Goal: Transaction & Acquisition: Purchase product/service

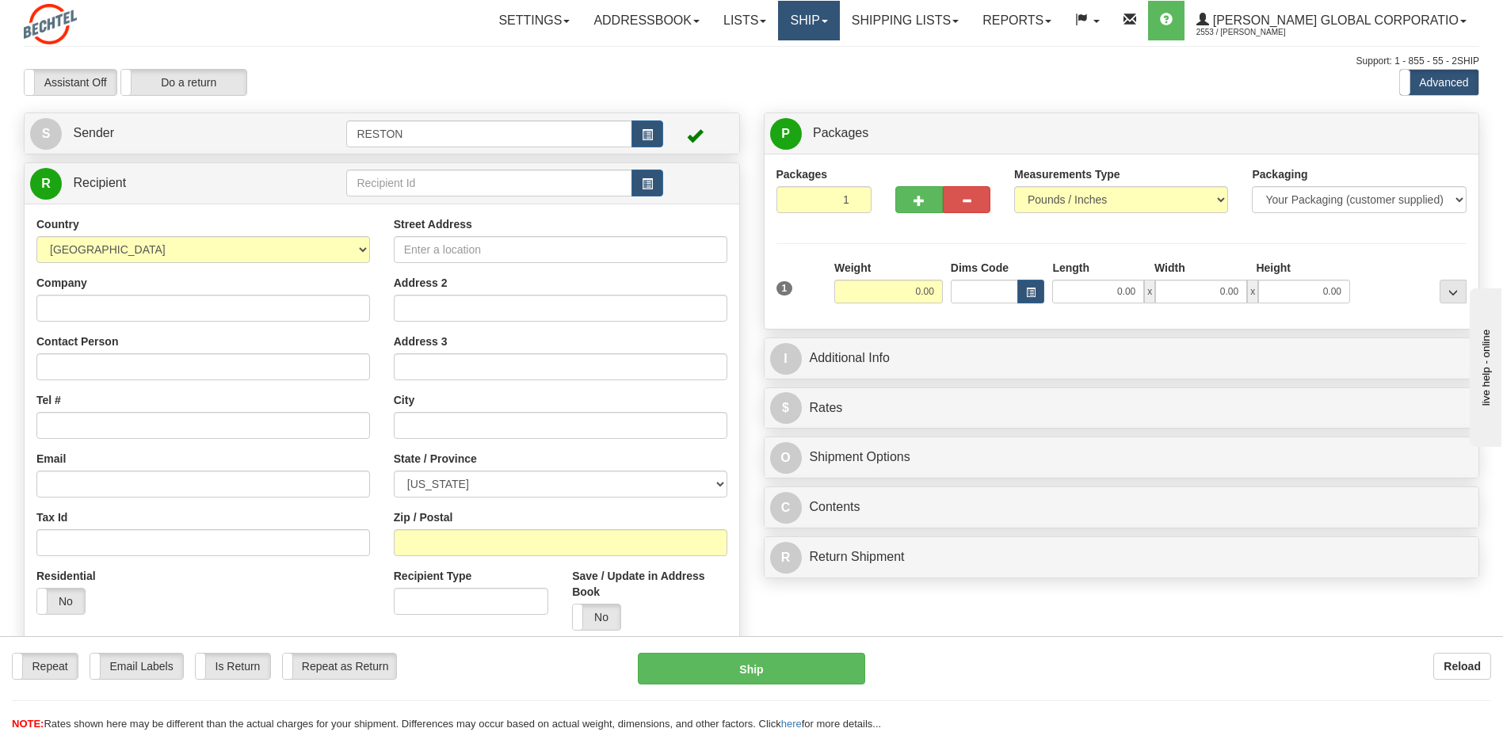
click at [839, 27] on link "Ship" at bounding box center [808, 21] width 61 height 40
click at [970, 21] on link "Shipping lists" at bounding box center [905, 21] width 131 height 40
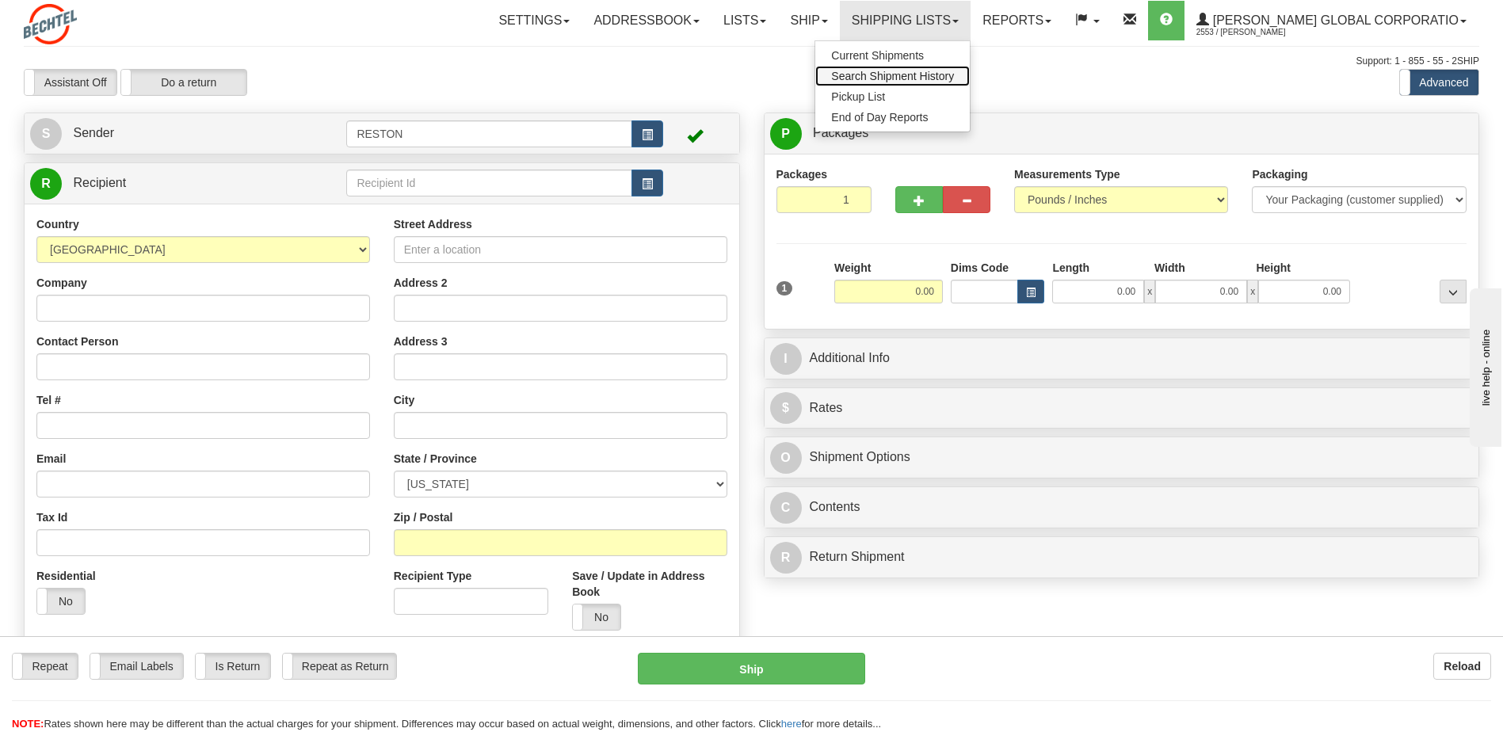
click at [954, 75] on span "Search Shipment History" at bounding box center [892, 76] width 123 height 13
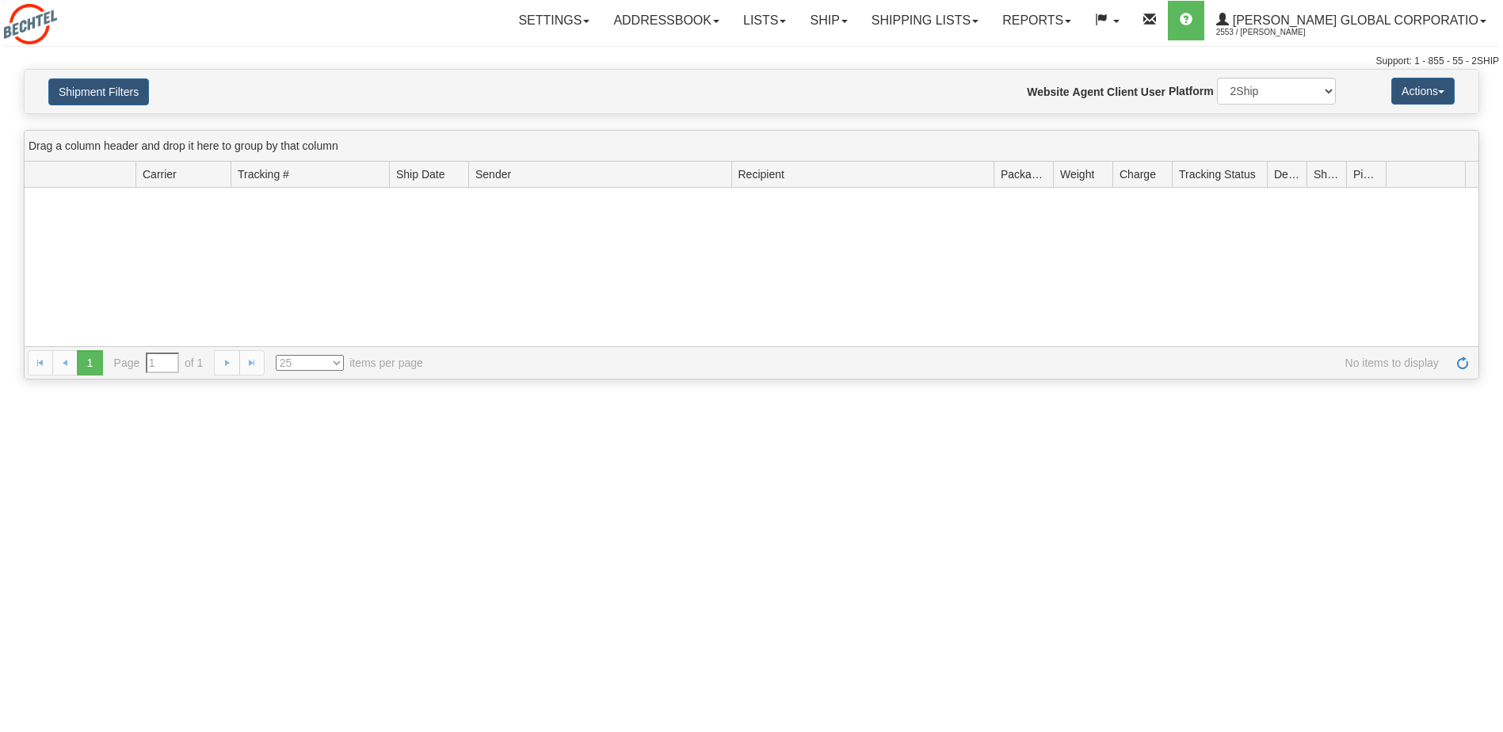
type input "From [DATE] To [DATE]"
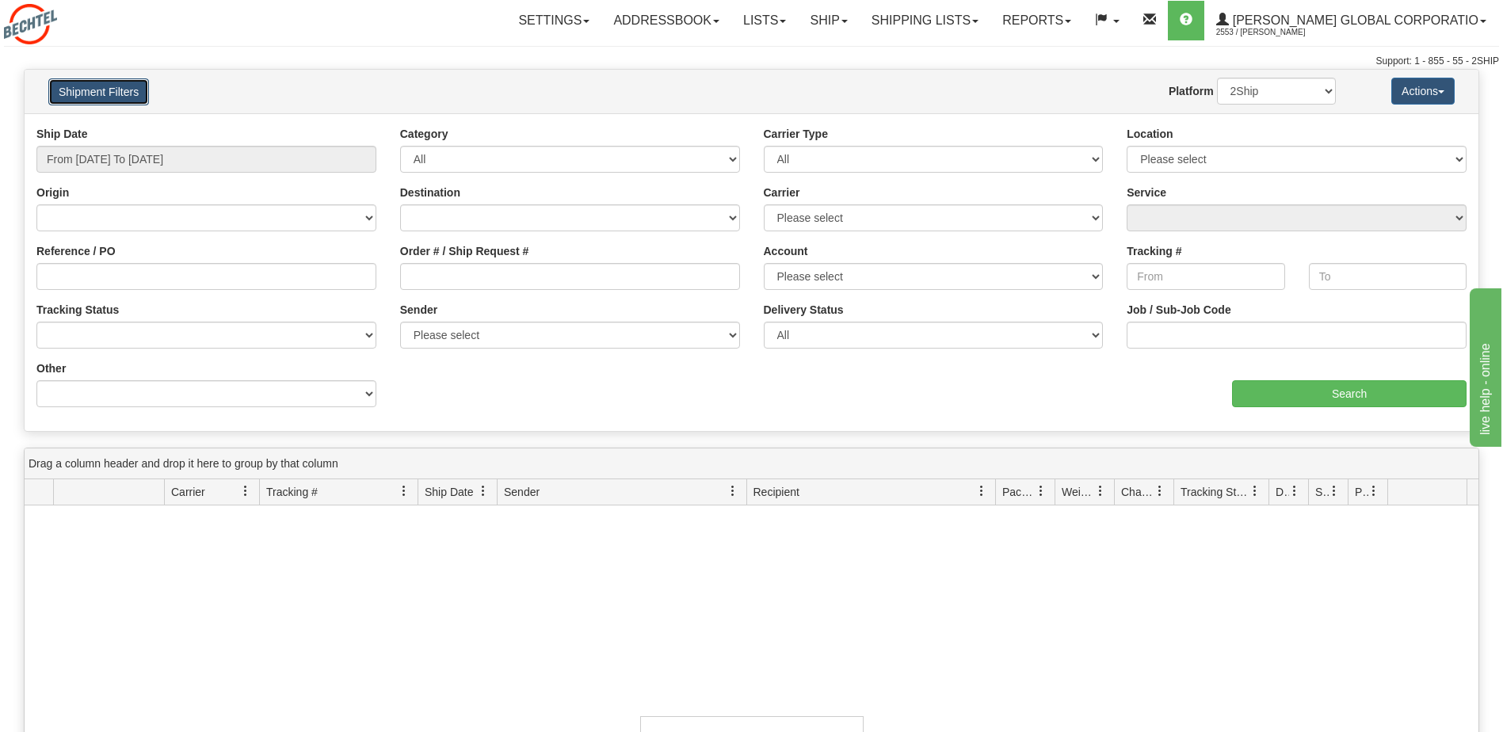
click at [94, 96] on button "Shipment Filters" at bounding box center [98, 91] width 101 height 27
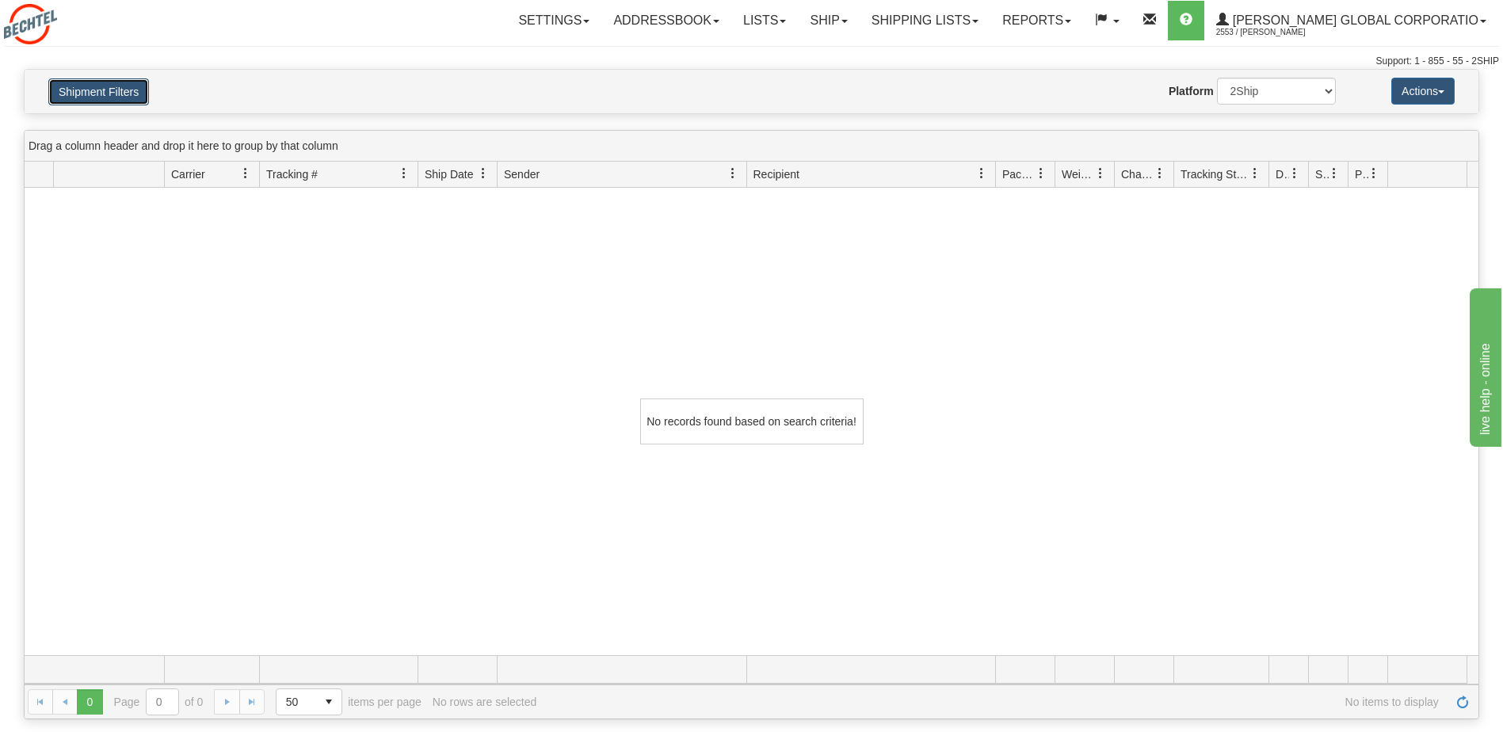
click at [94, 94] on button "Shipment Filters" at bounding box center [98, 91] width 101 height 27
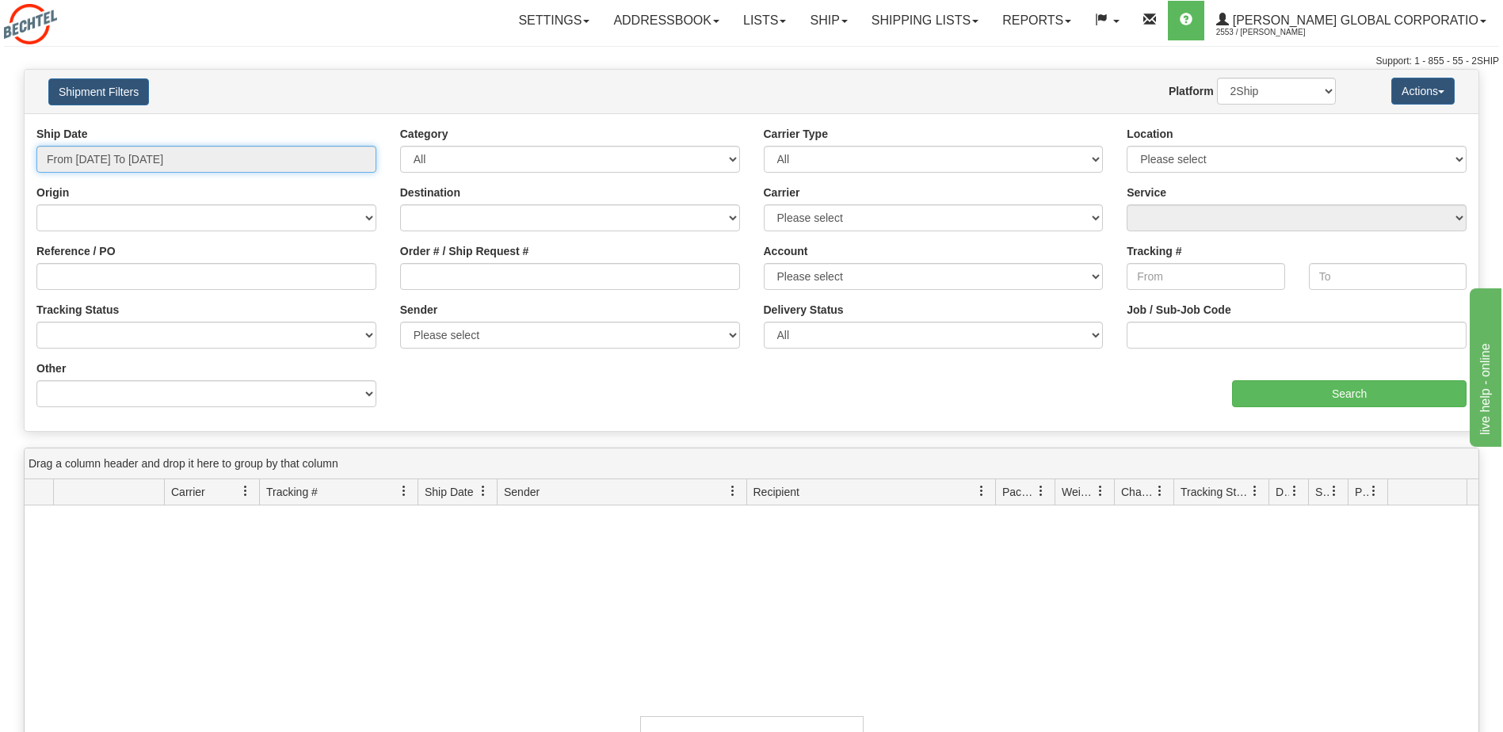
type input "[DATE]"
click at [92, 147] on input "From 09/22/2025 To 09/23/2025" at bounding box center [206, 159] width 340 height 27
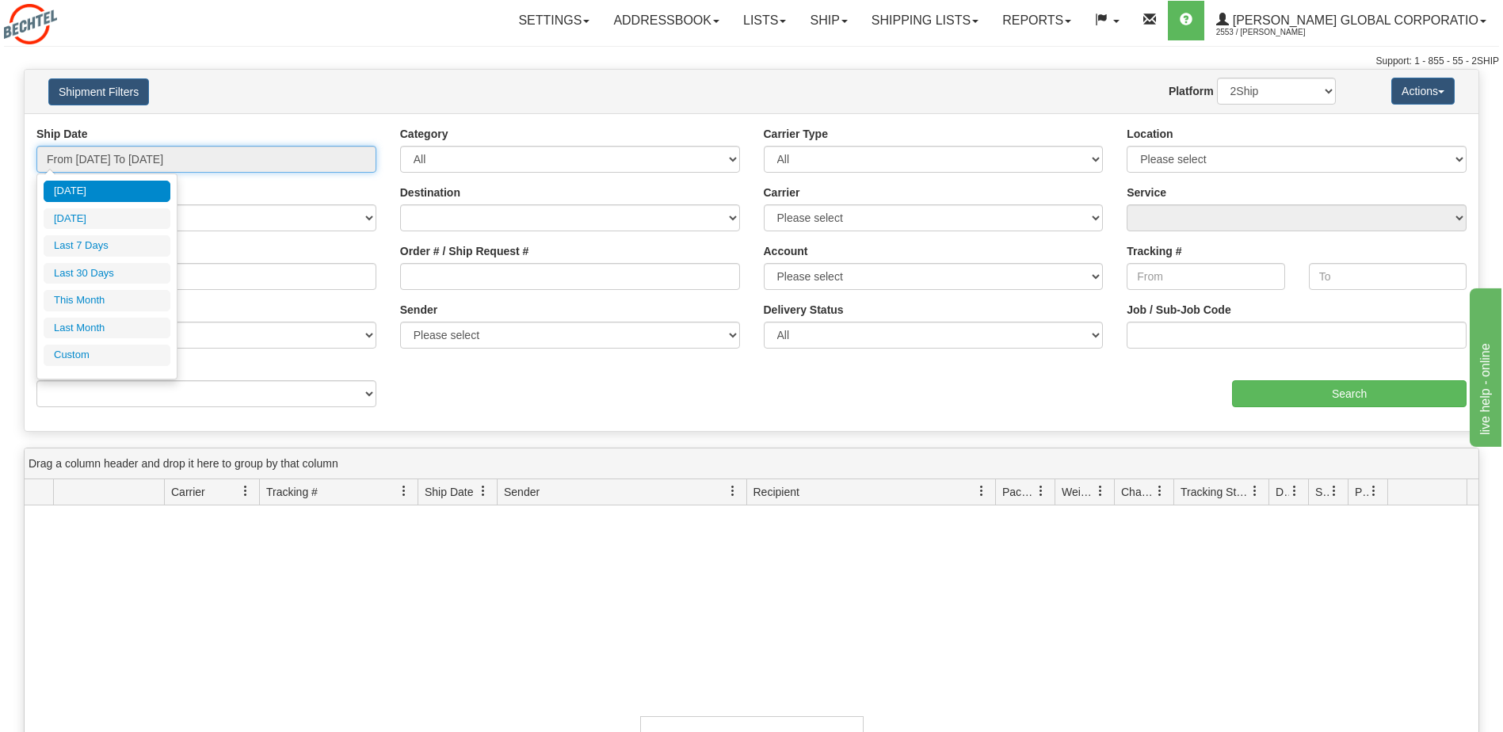
type input "09/22/2025"
type input "09/17/2025"
type input "[DATE]"
type input "09/01/2025"
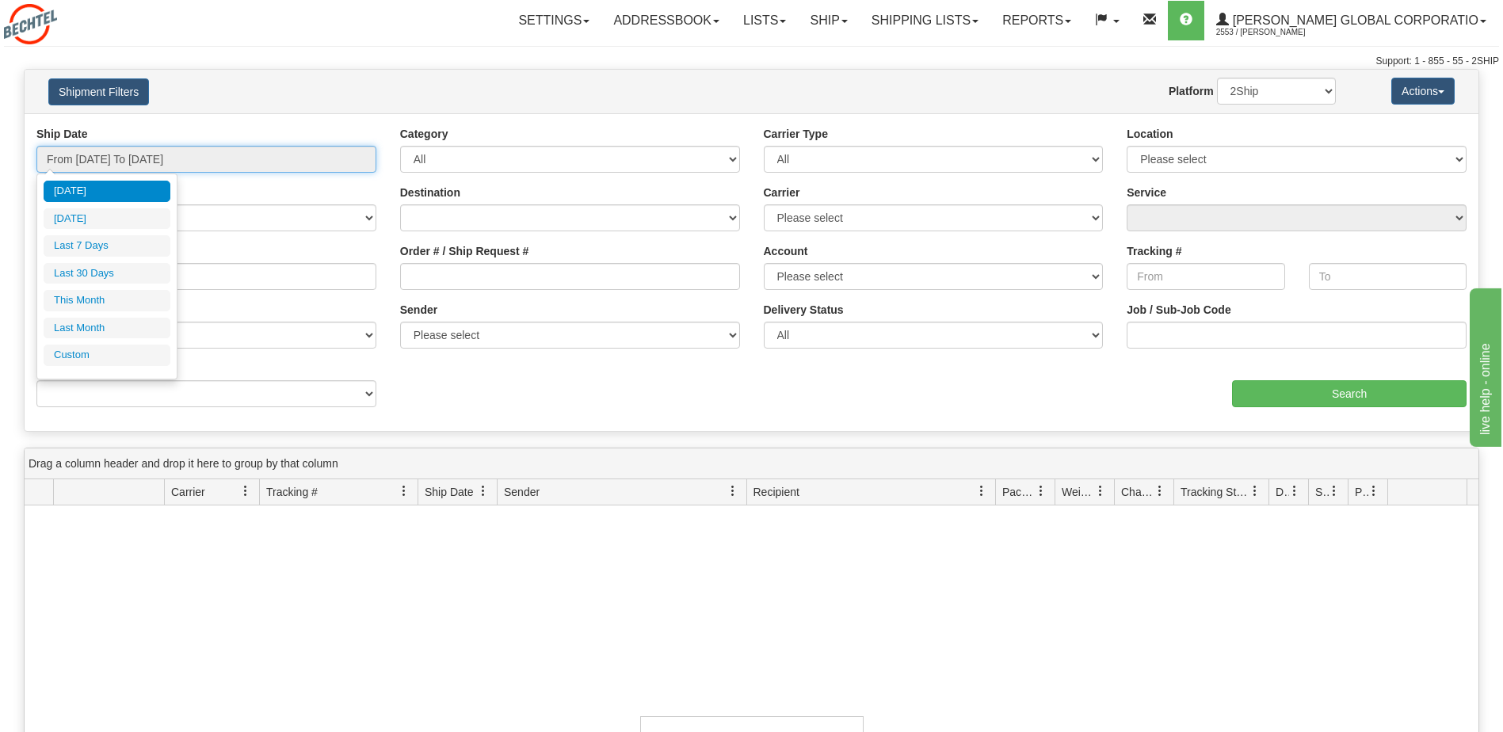
type input "09/30/2025"
type input "[DATE]"
type input "08/01/2025"
type input "08/31/2025"
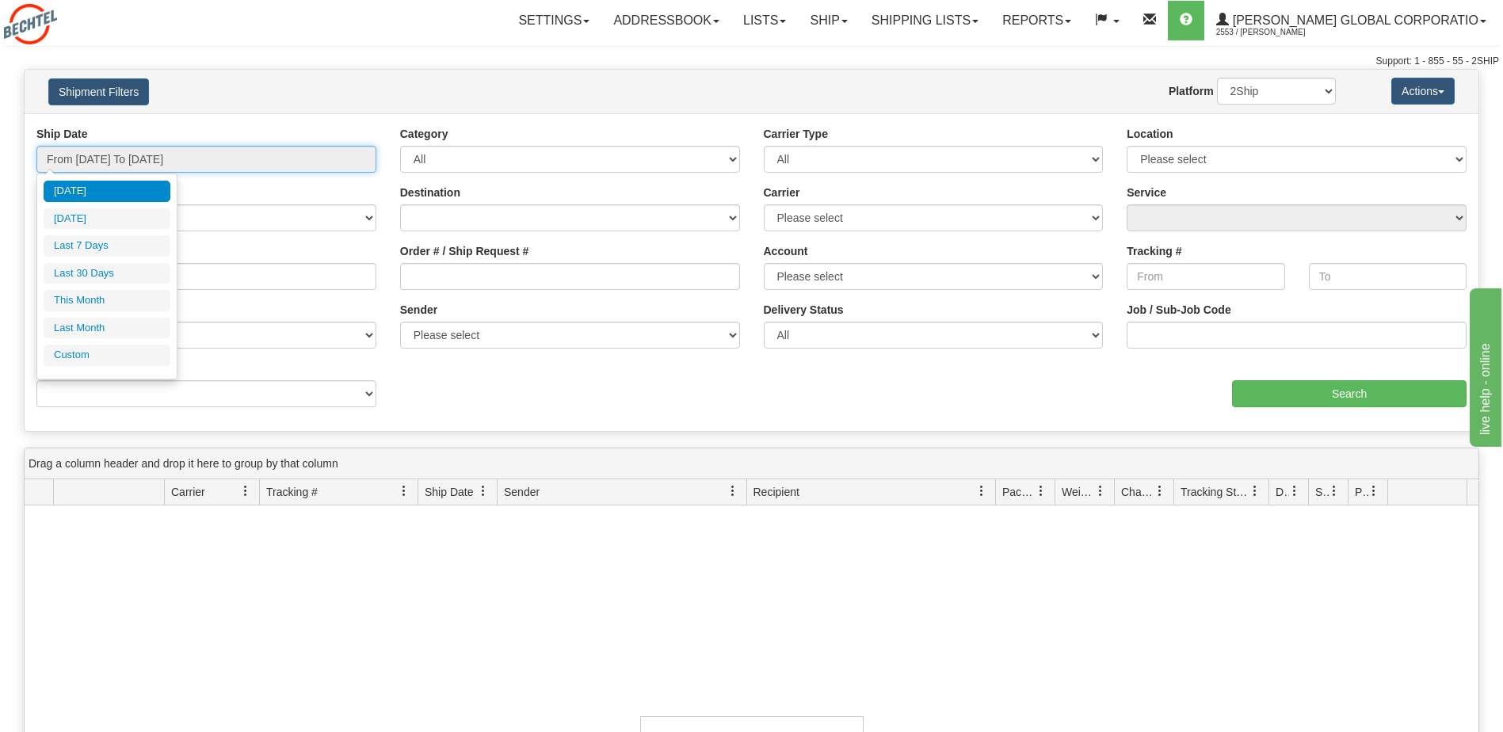
type input "[DATE]"
click at [82, 360] on li "Custom" at bounding box center [107, 355] width 127 height 21
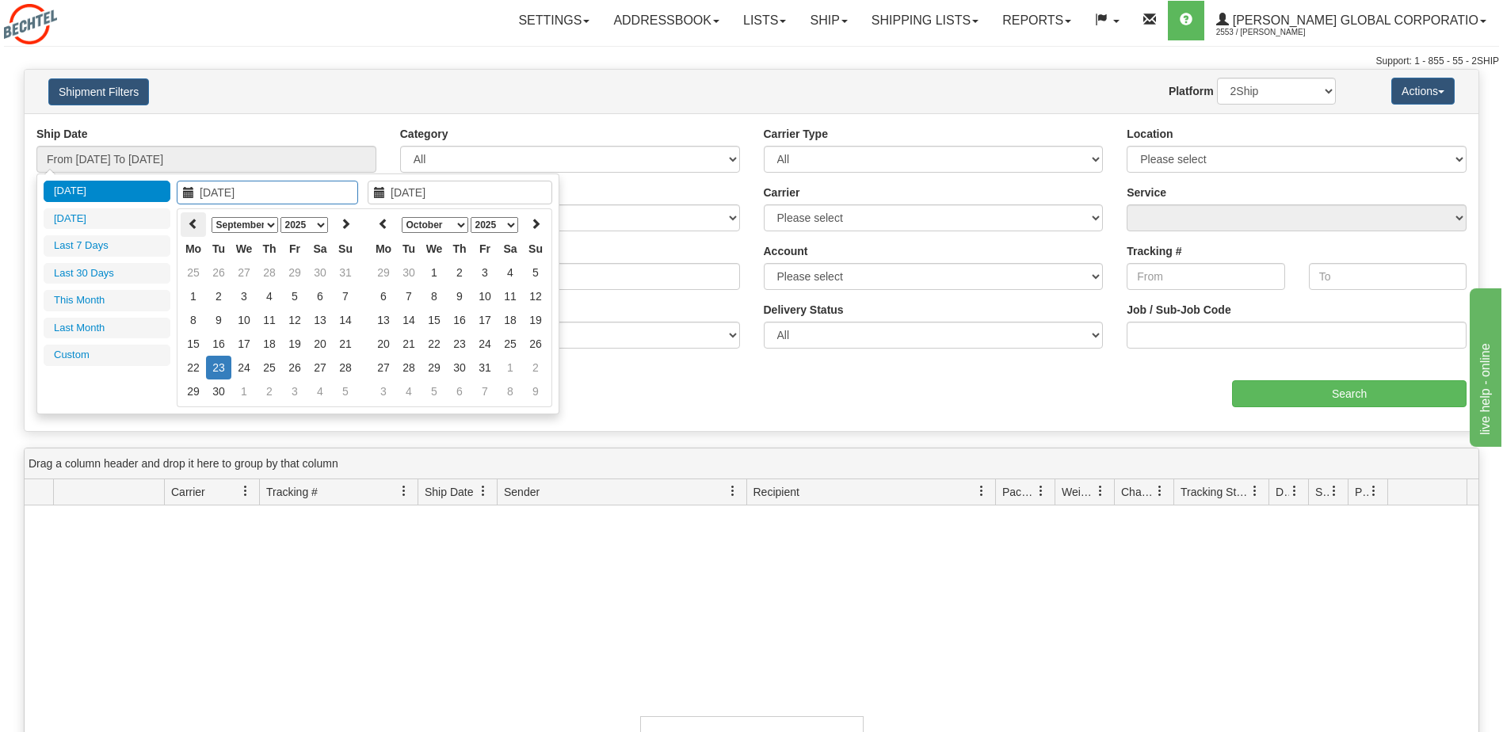
click at [192, 223] on icon at bounding box center [193, 223] width 11 height 11
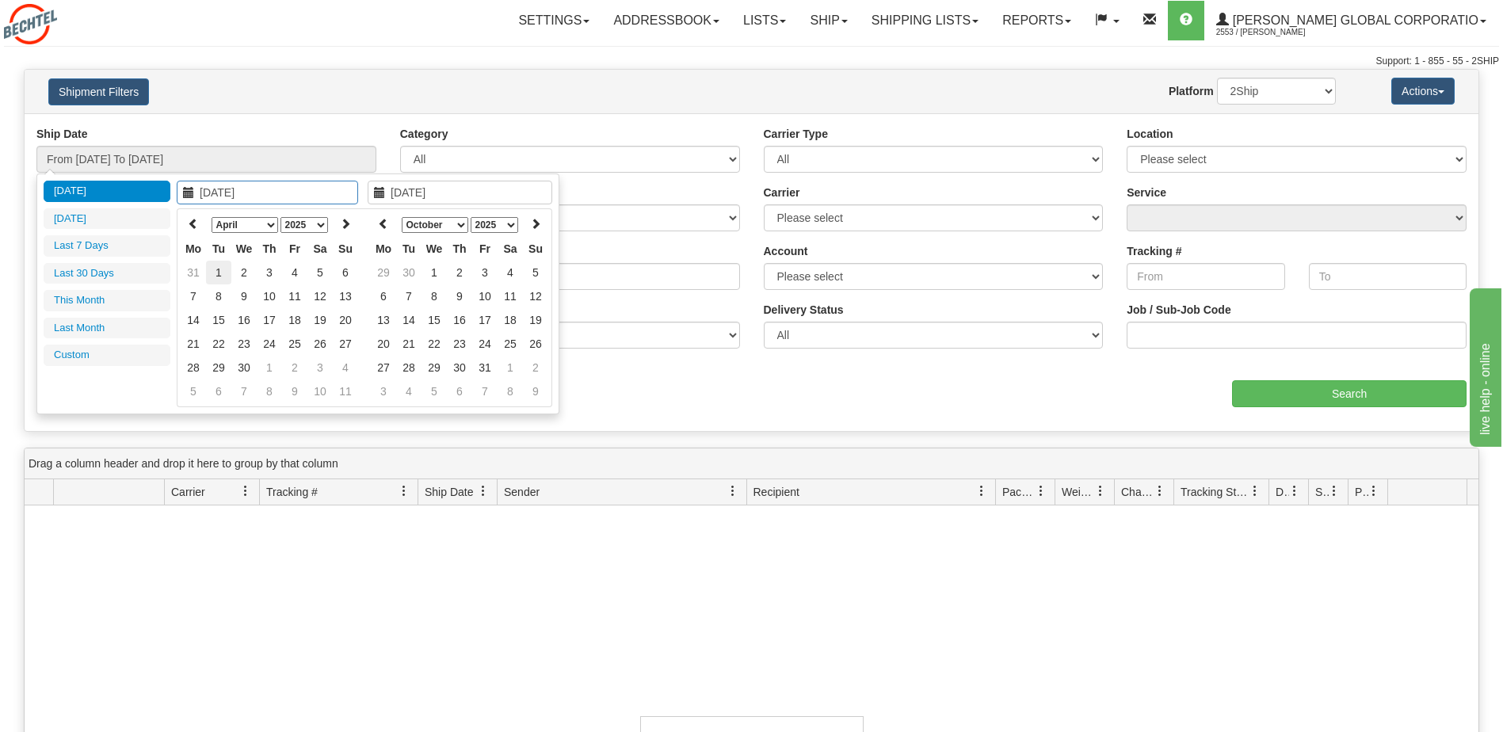
type input "04/01/2025"
click at [215, 270] on td "1" at bounding box center [218, 273] width 25 height 24
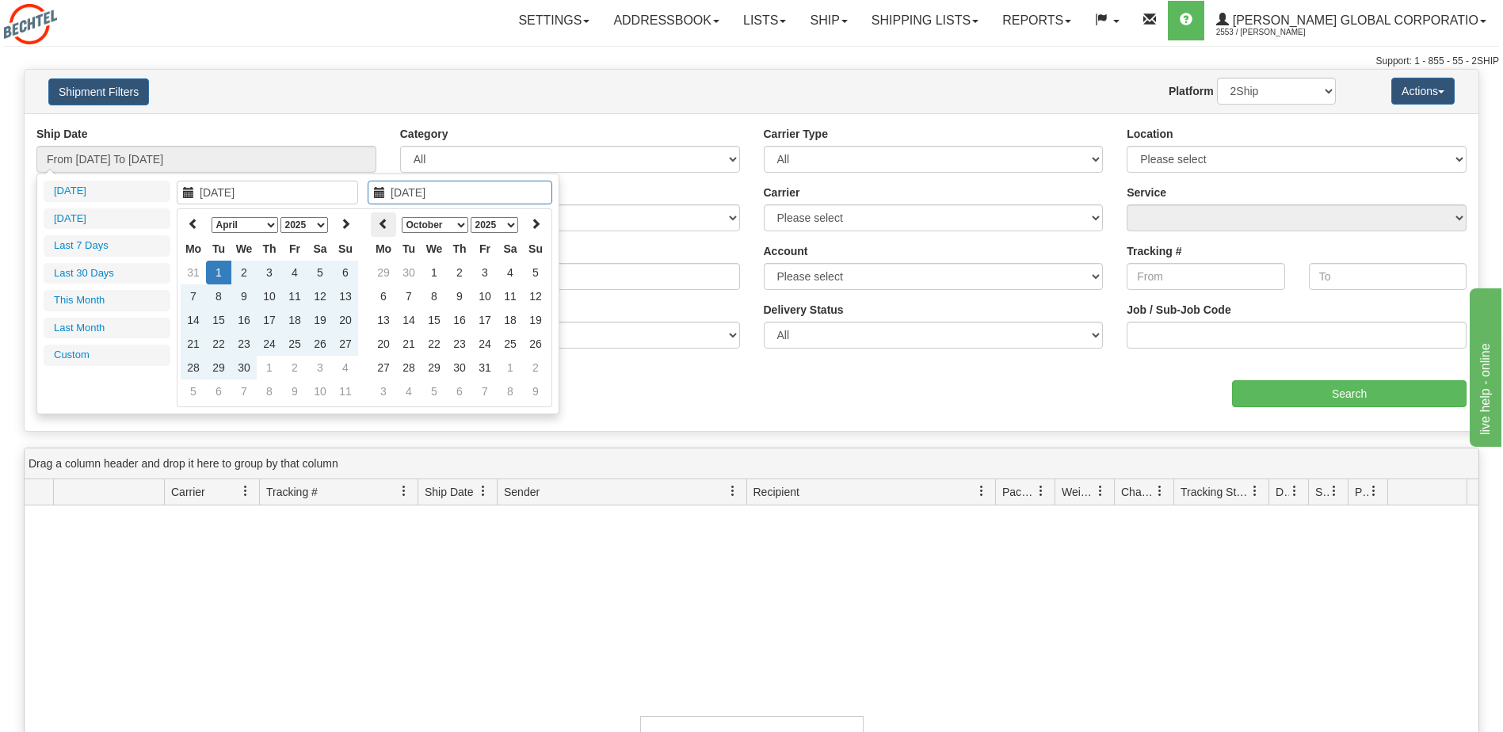
click at [382, 226] on icon at bounding box center [383, 223] width 11 height 11
type input "[DATE]"
click at [407, 367] on td "23" at bounding box center [408, 368] width 25 height 24
type input "From 04/01/2025 To 09/23/2025"
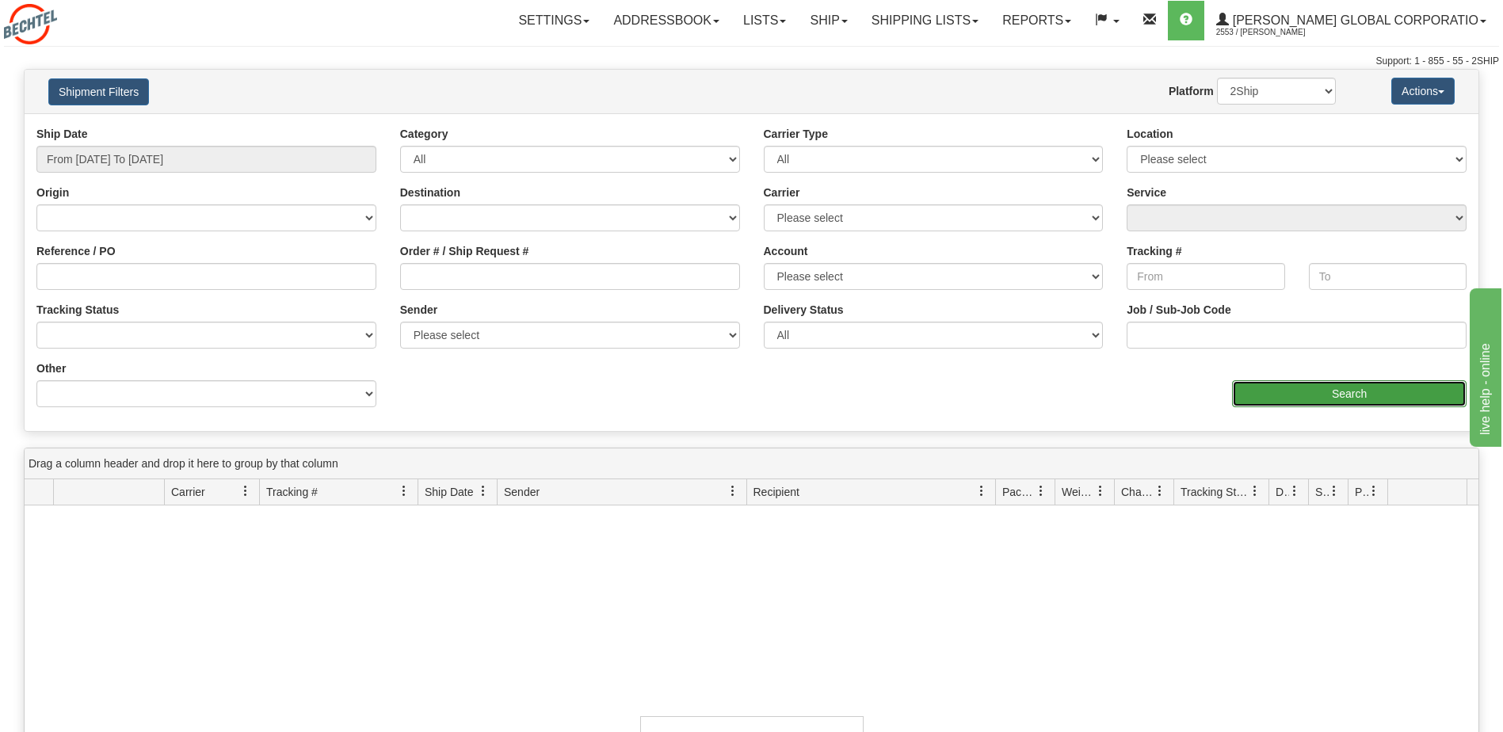
click at [1308, 402] on input "Search" at bounding box center [1349, 393] width 234 height 27
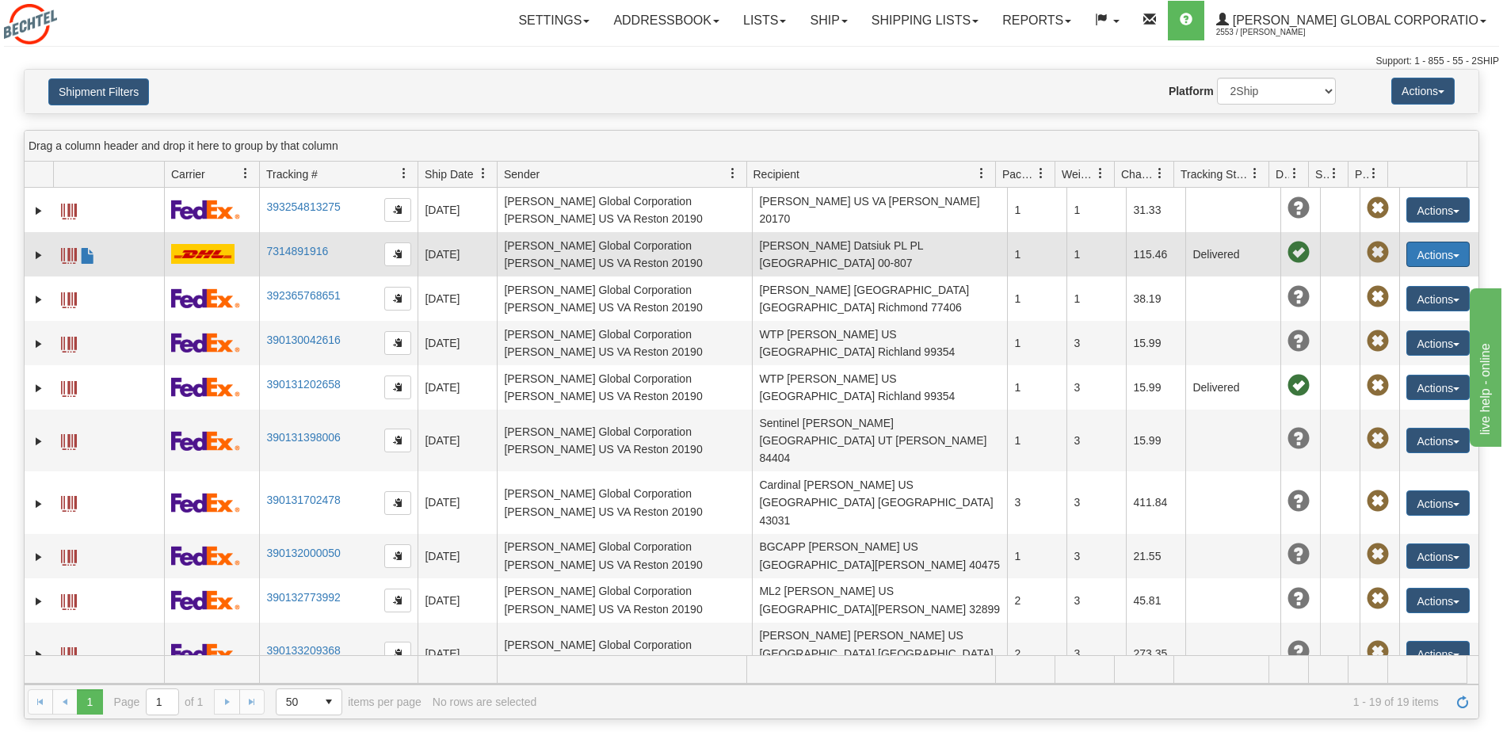
click at [1416, 251] on button "Actions" at bounding box center [1437, 254] width 63 height 25
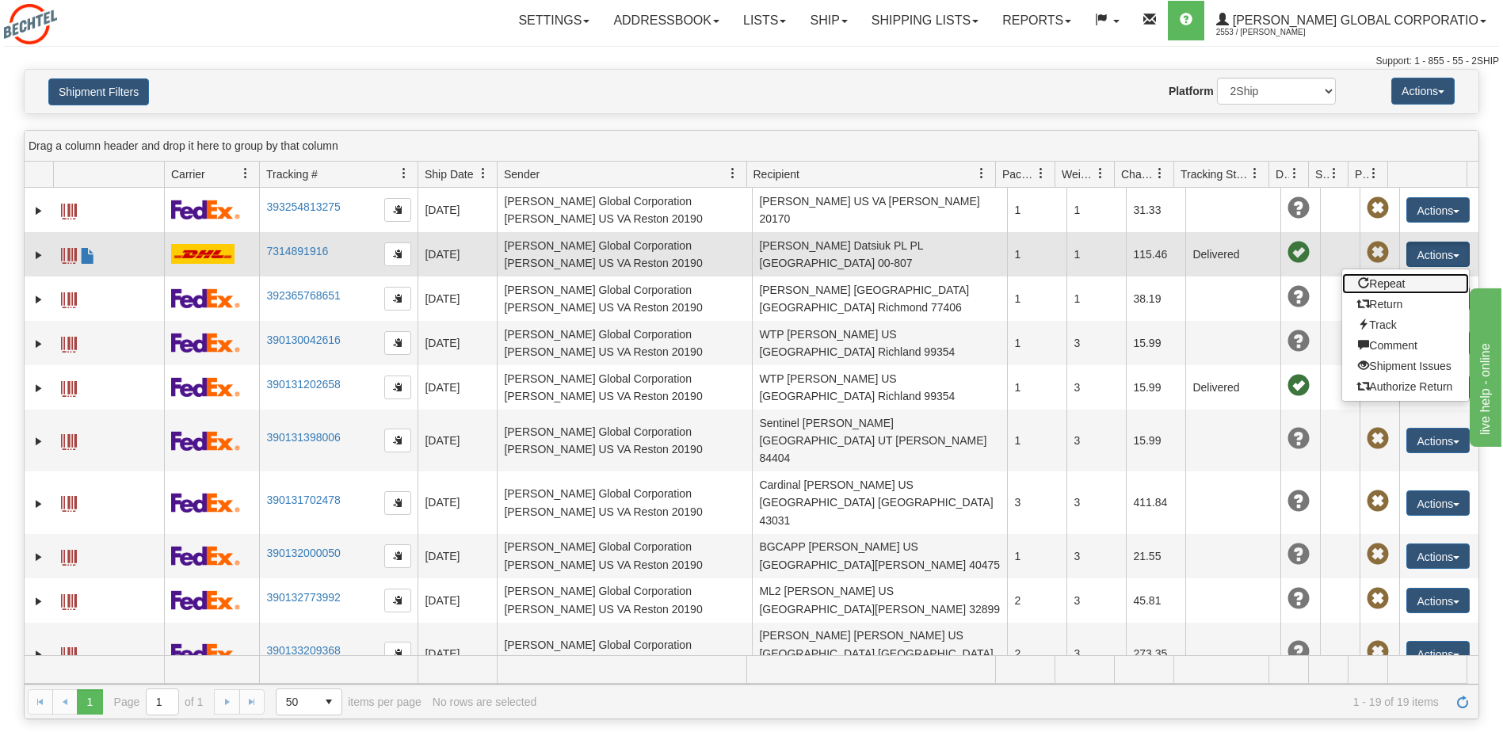
click at [1382, 283] on link "Repeat" at bounding box center [1405, 283] width 127 height 21
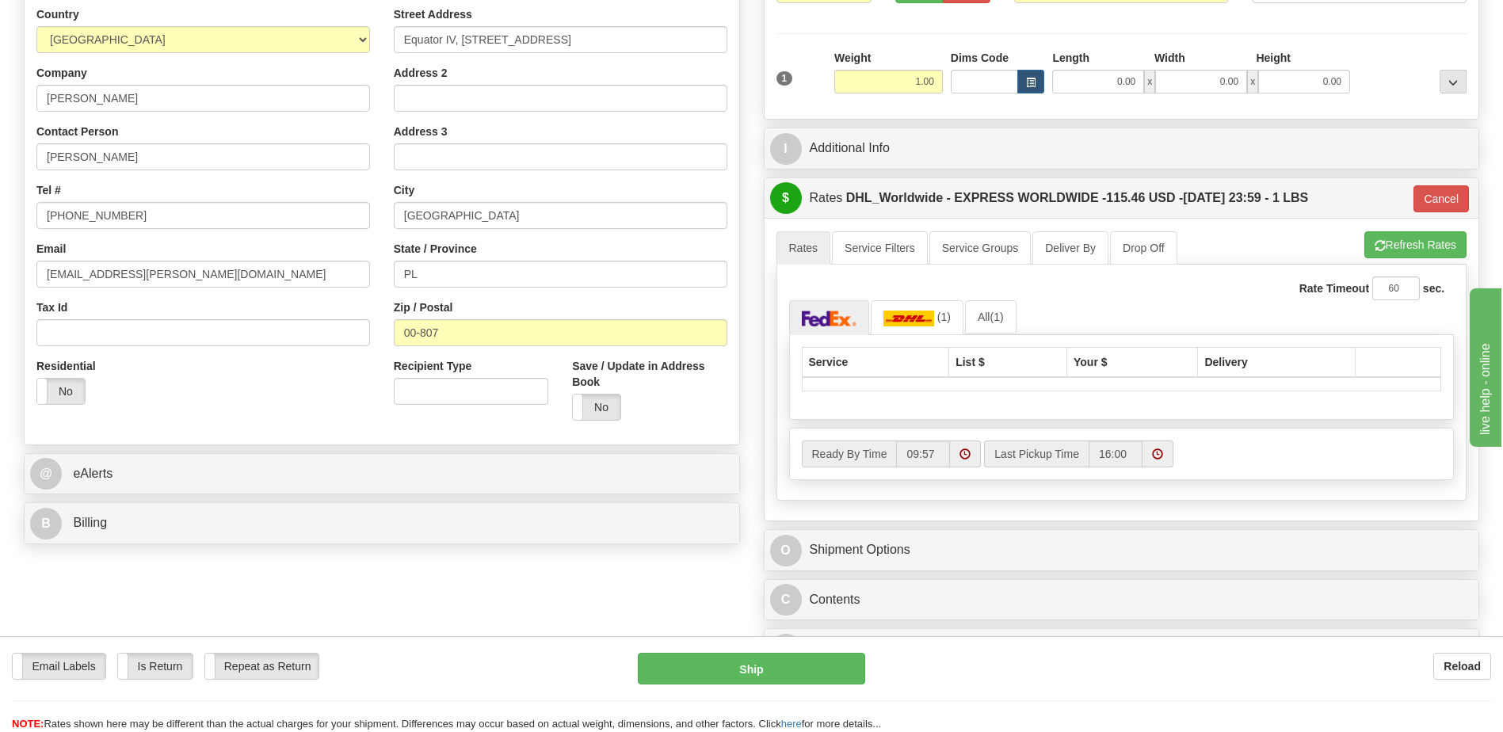
scroll to position [238, 0]
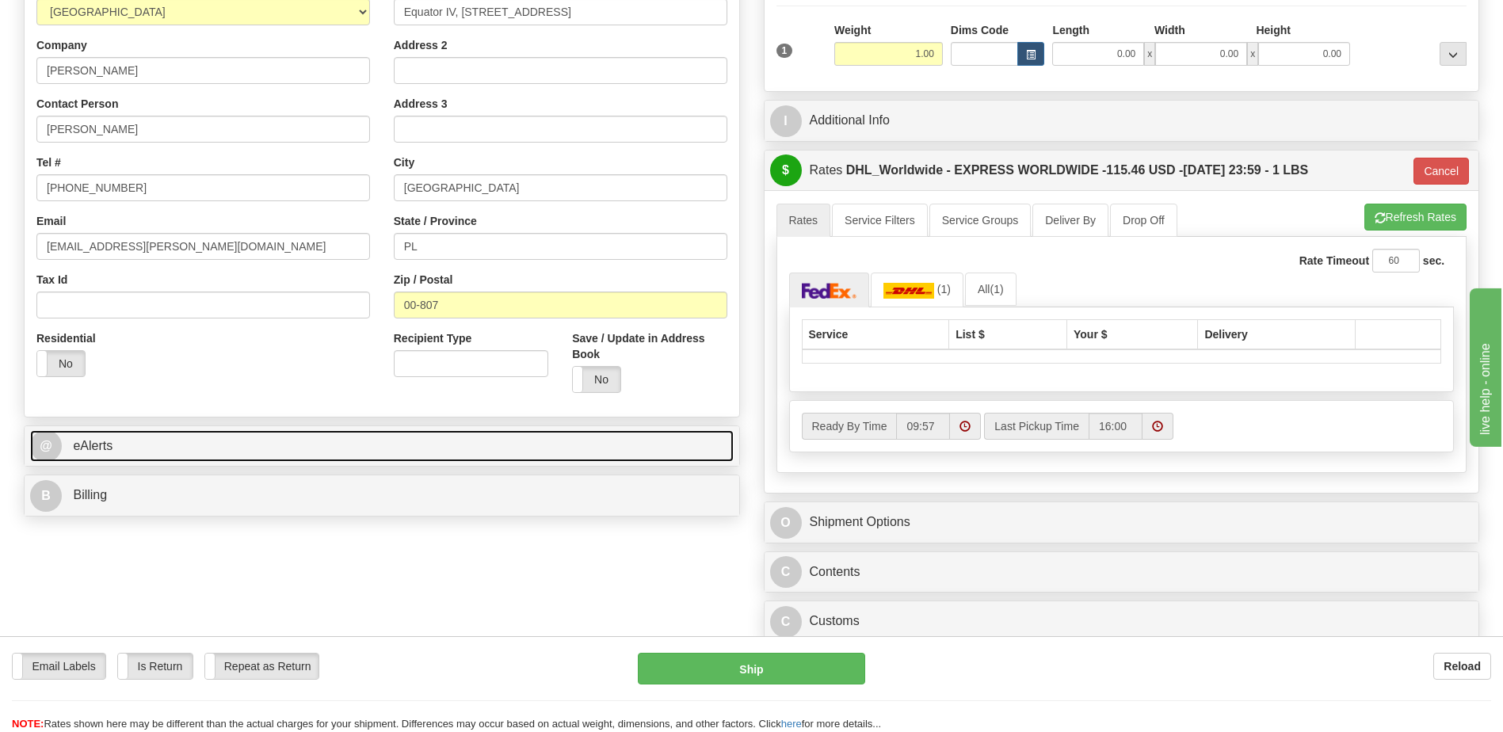
click at [51, 441] on span "@" at bounding box center [46, 446] width 32 height 32
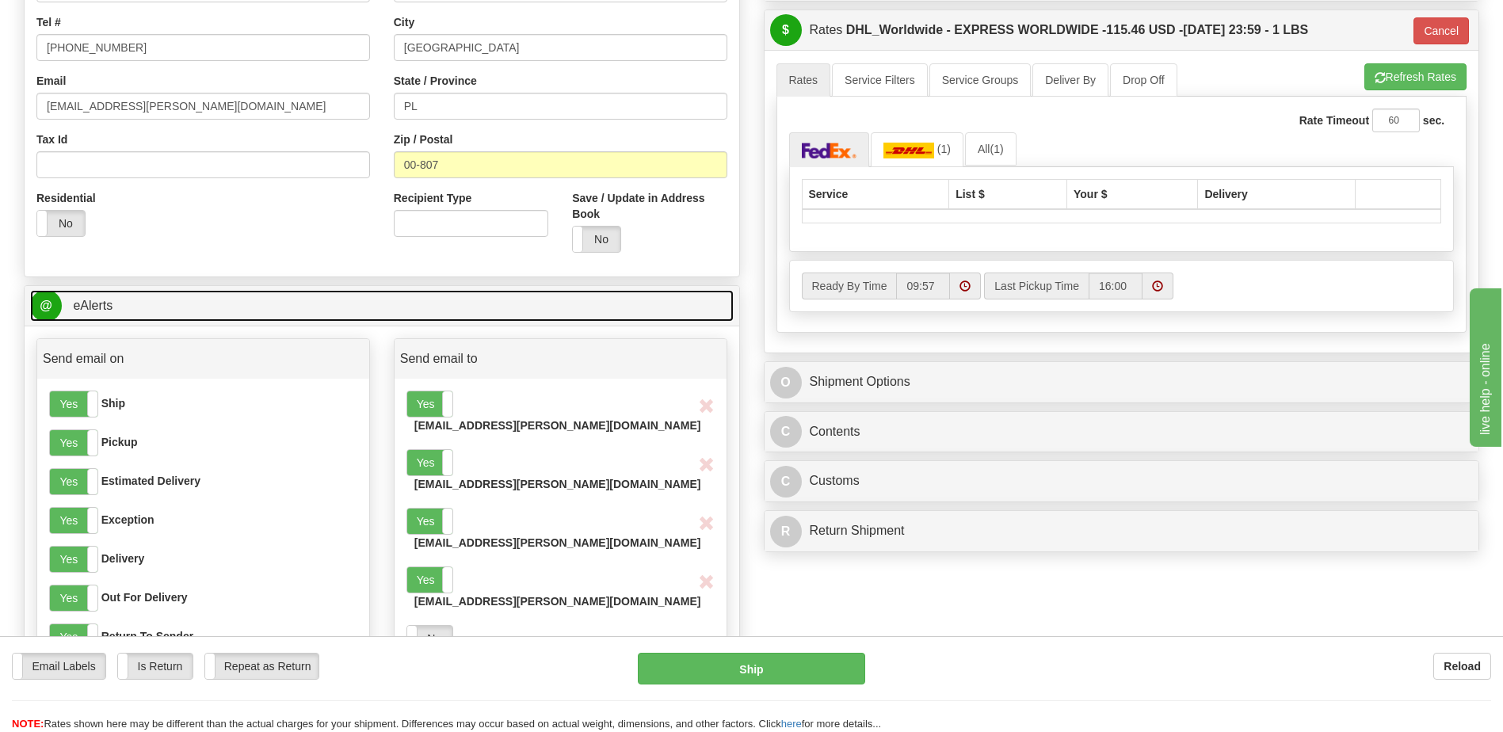
scroll to position [396, 0]
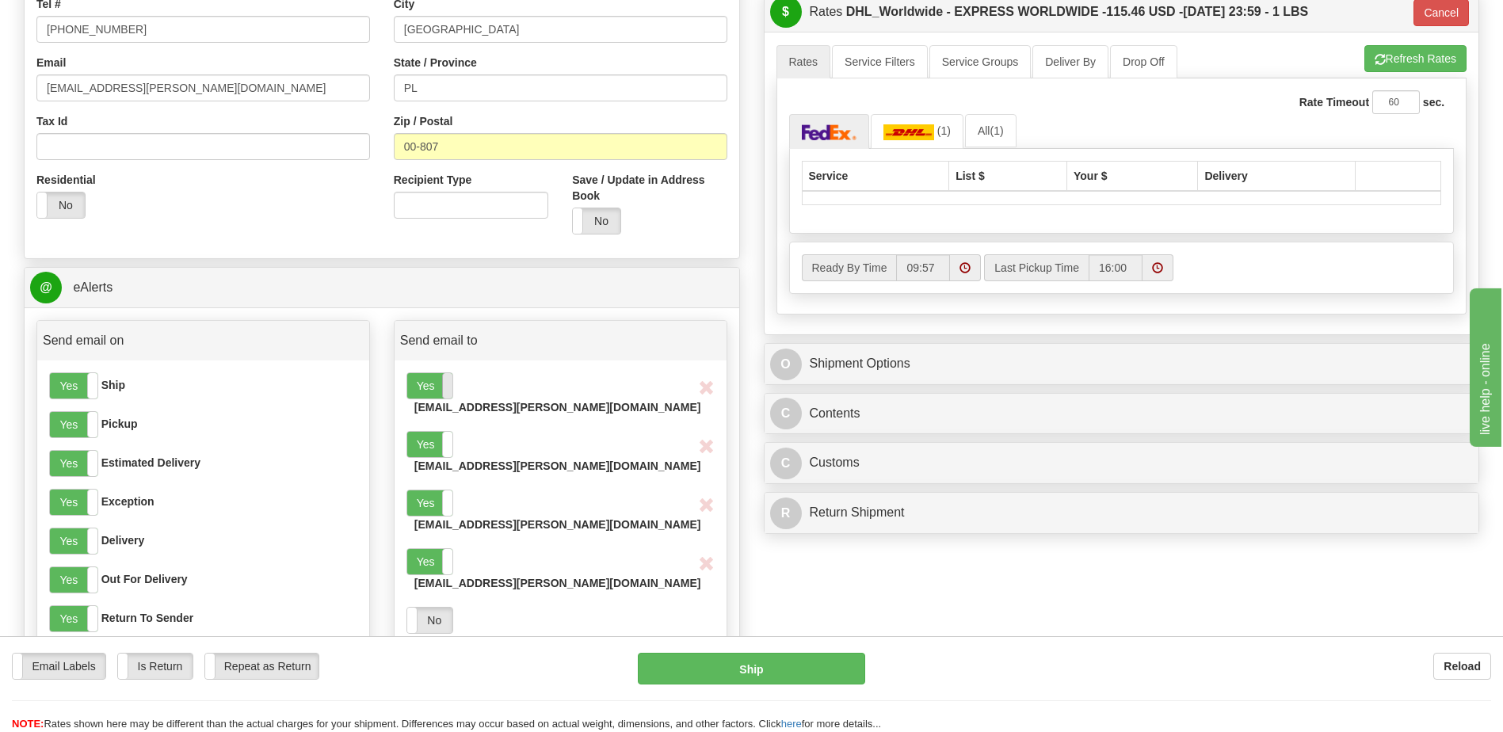
click at [443, 393] on span at bounding box center [452, 385] width 21 height 25
click at [437, 432] on label "Yes" at bounding box center [429, 444] width 45 height 25
click at [464, 686] on input "email" at bounding box center [556, 699] width 263 height 27
paste input "[EMAIL_ADDRESS][PERSON_NAME][DOMAIN_NAME]"
type input "[EMAIL_ADDRESS][PERSON_NAME][DOMAIN_NAME]"
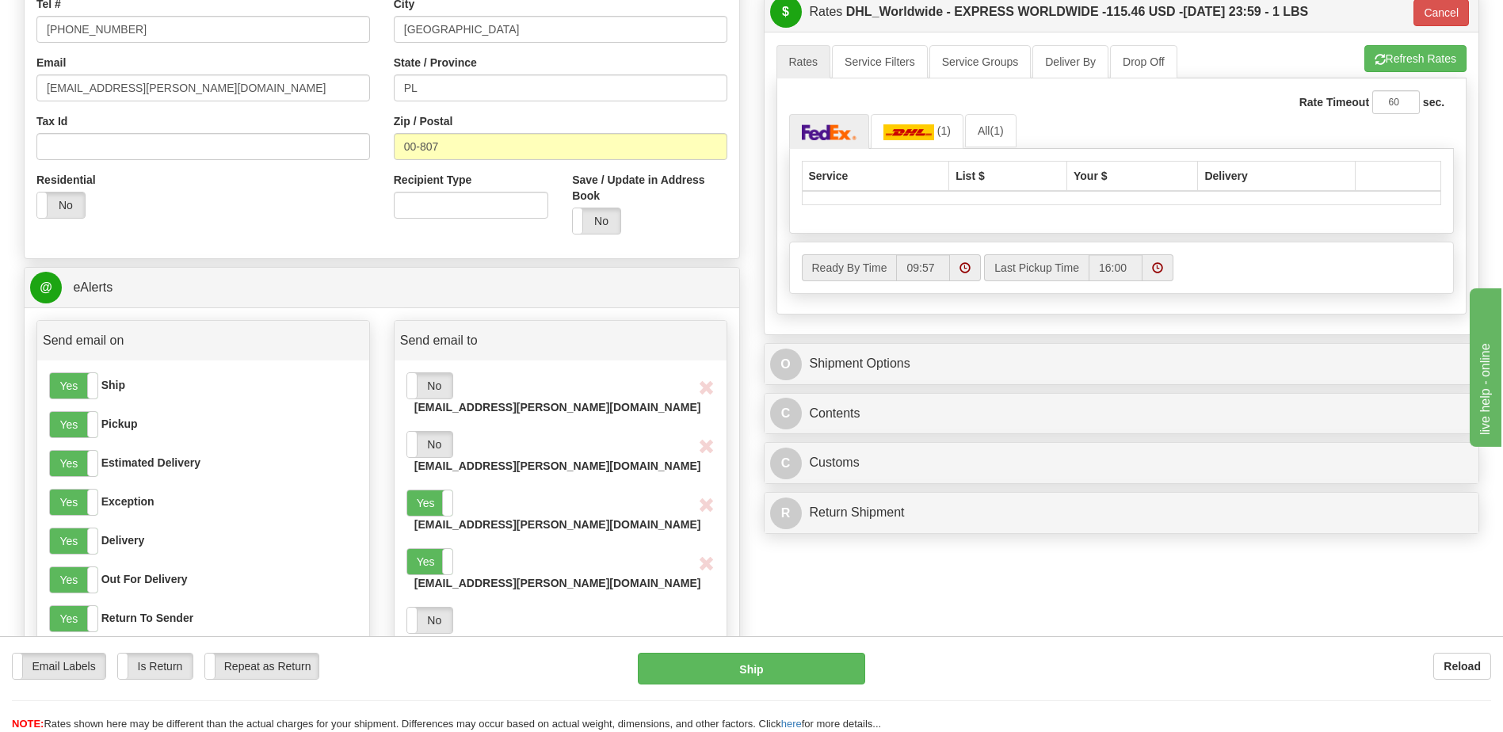
click at [705, 686] on button "Add" at bounding box center [707, 699] width 40 height 27
click at [429, 666] on label "No" at bounding box center [429, 678] width 45 height 25
click at [709, 390] on span "button" at bounding box center [706, 388] width 17 height 15
click at [702, 440] on span "button" at bounding box center [706, 447] width 17 height 15
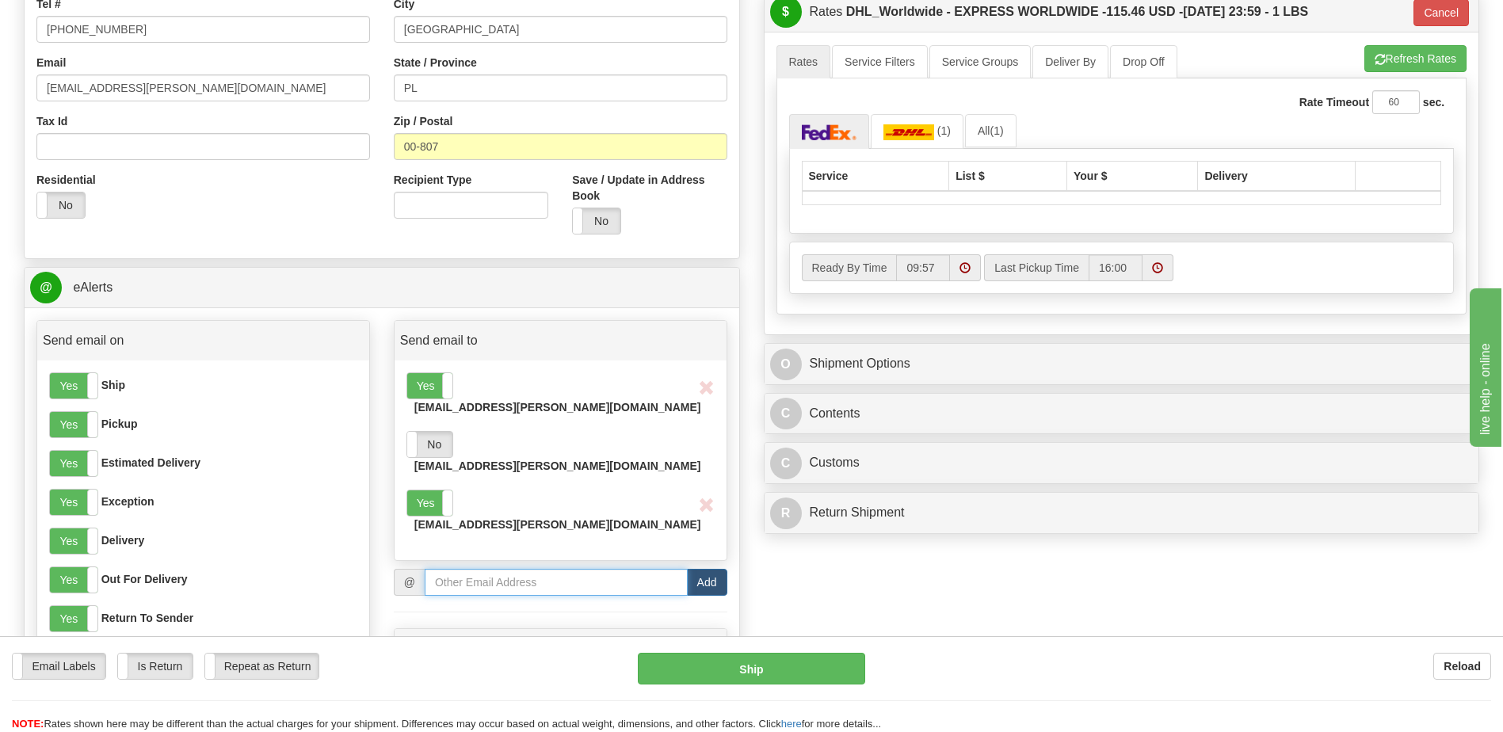
click at [465, 569] on input "email" at bounding box center [556, 582] width 263 height 27
paste input "[EMAIL_ADDRESS][PERSON_NAME][DOMAIN_NAME]"
type input "[EMAIL_ADDRESS][PERSON_NAME][DOMAIN_NAME]"
click at [712, 569] on button "Add" at bounding box center [707, 582] width 40 height 27
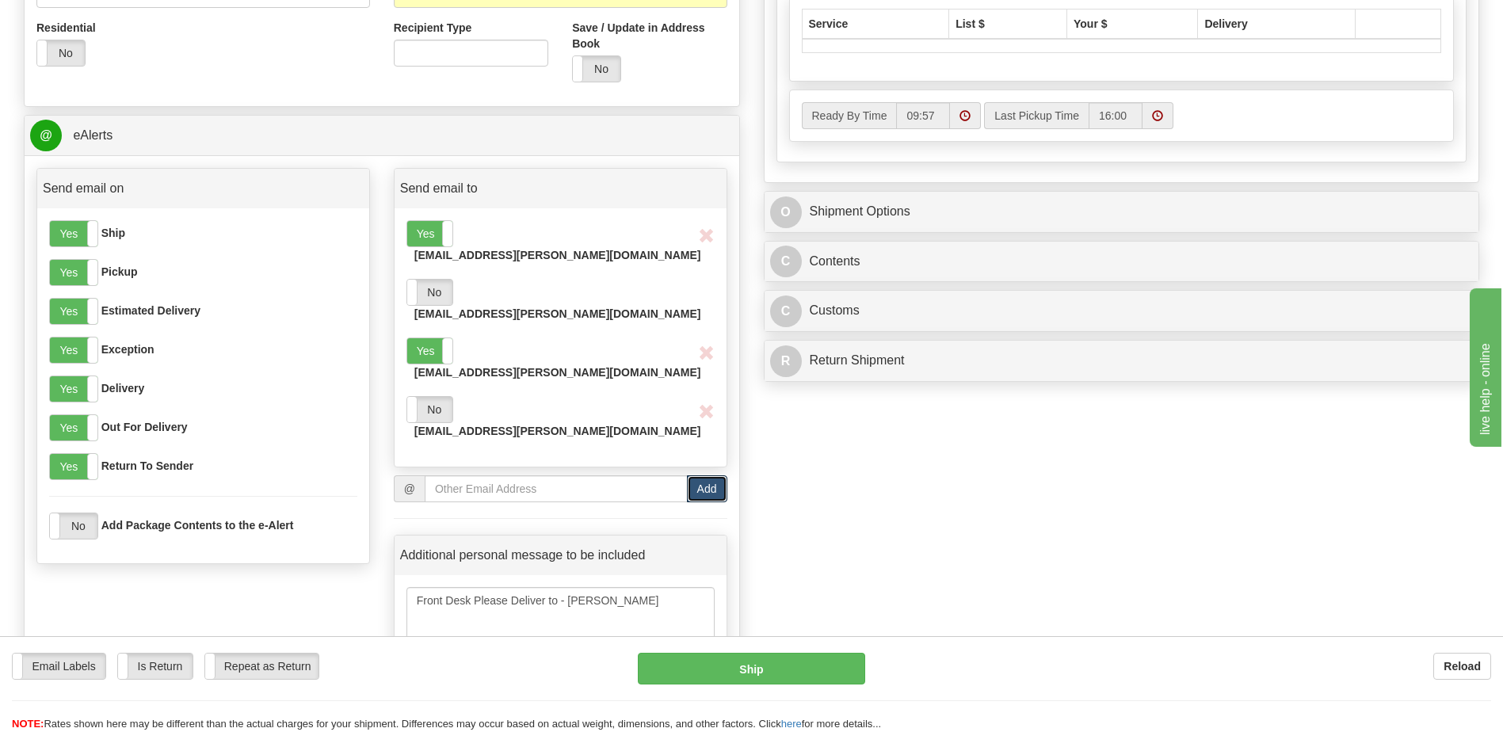
scroll to position [554, 0]
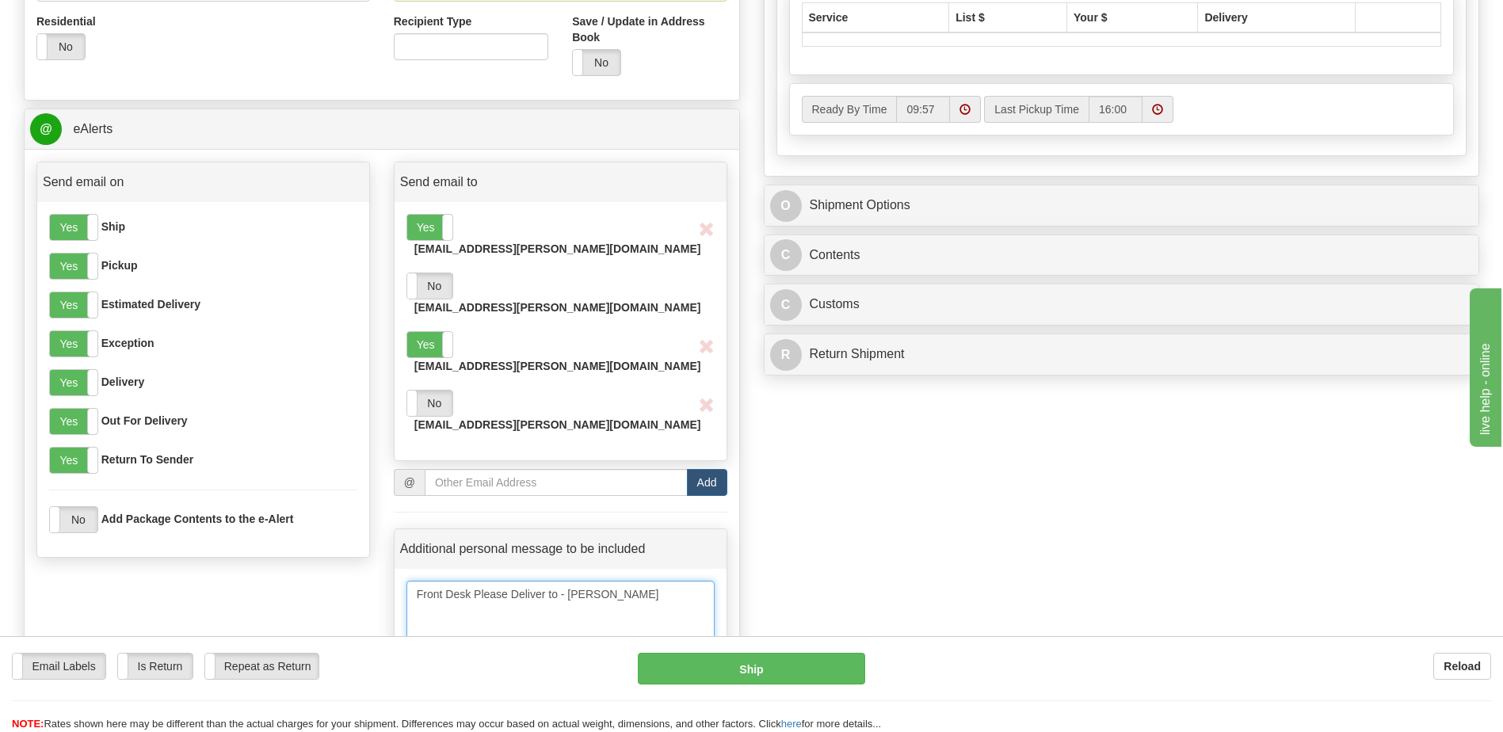
click at [643, 581] on textarea "Front Desk Please Deliver to - [PERSON_NAME]" at bounding box center [560, 620] width 308 height 79
drag, startPoint x: 652, startPoint y: 521, endPoint x: 568, endPoint y: 521, distance: 84.0
click at [568, 581] on textarea "Front Desk Please Deliver to - [PERSON_NAME]" at bounding box center [560, 620] width 308 height 79
paste textarea "elito, [GEOGRAPHIC_DATA]"
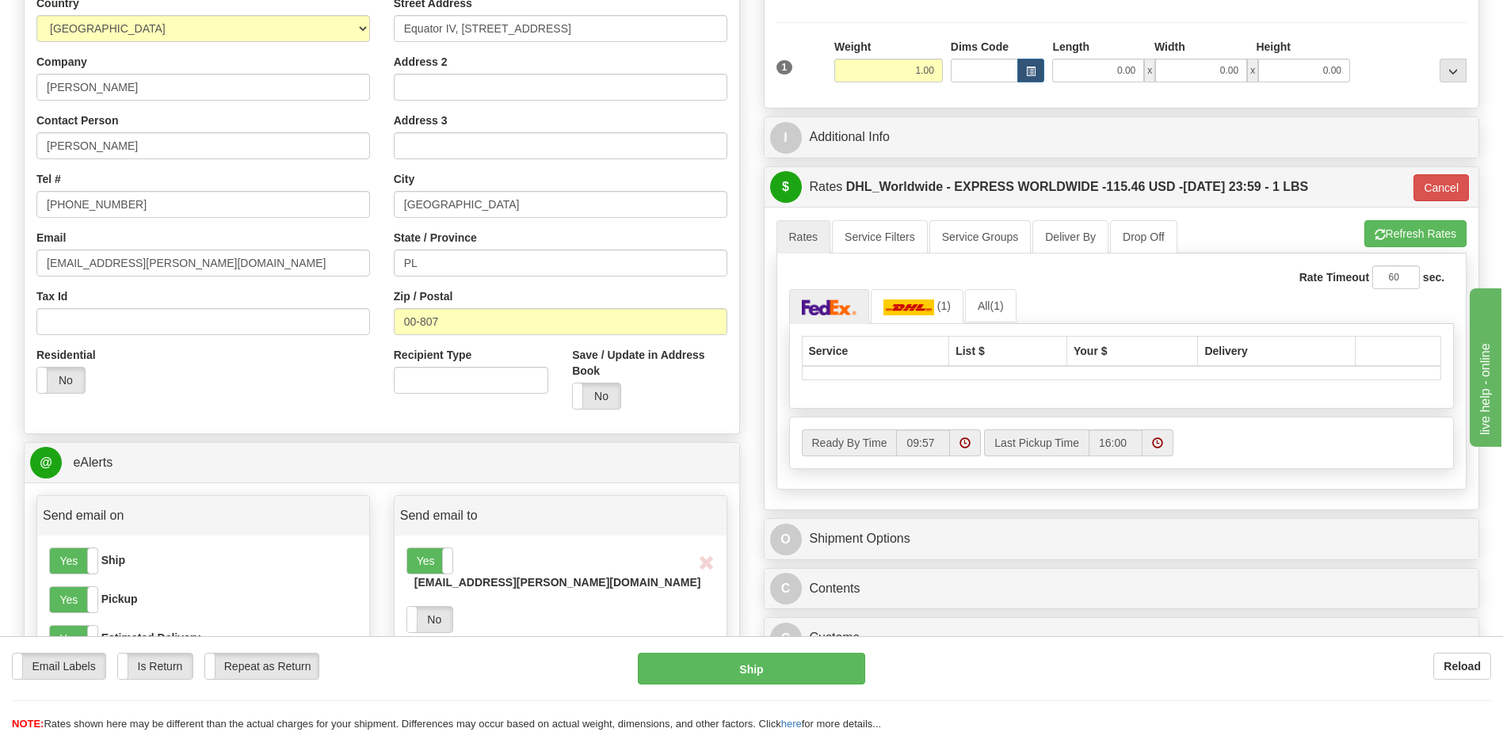
scroll to position [238, 0]
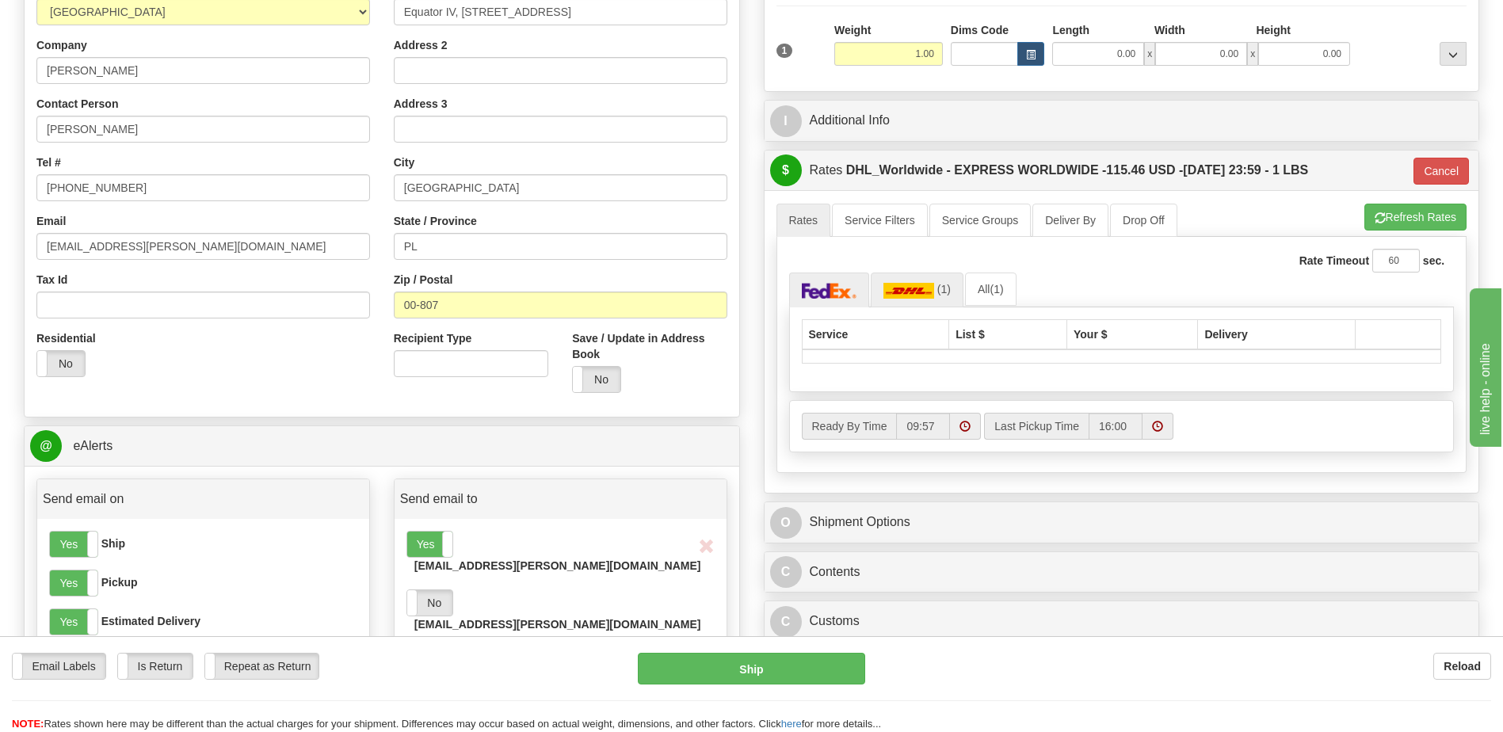
type textarea "Front Desk Please Deliver to - [PERSON_NAME][GEOGRAPHIC_DATA]"
click at [912, 294] on img at bounding box center [908, 291] width 51 height 16
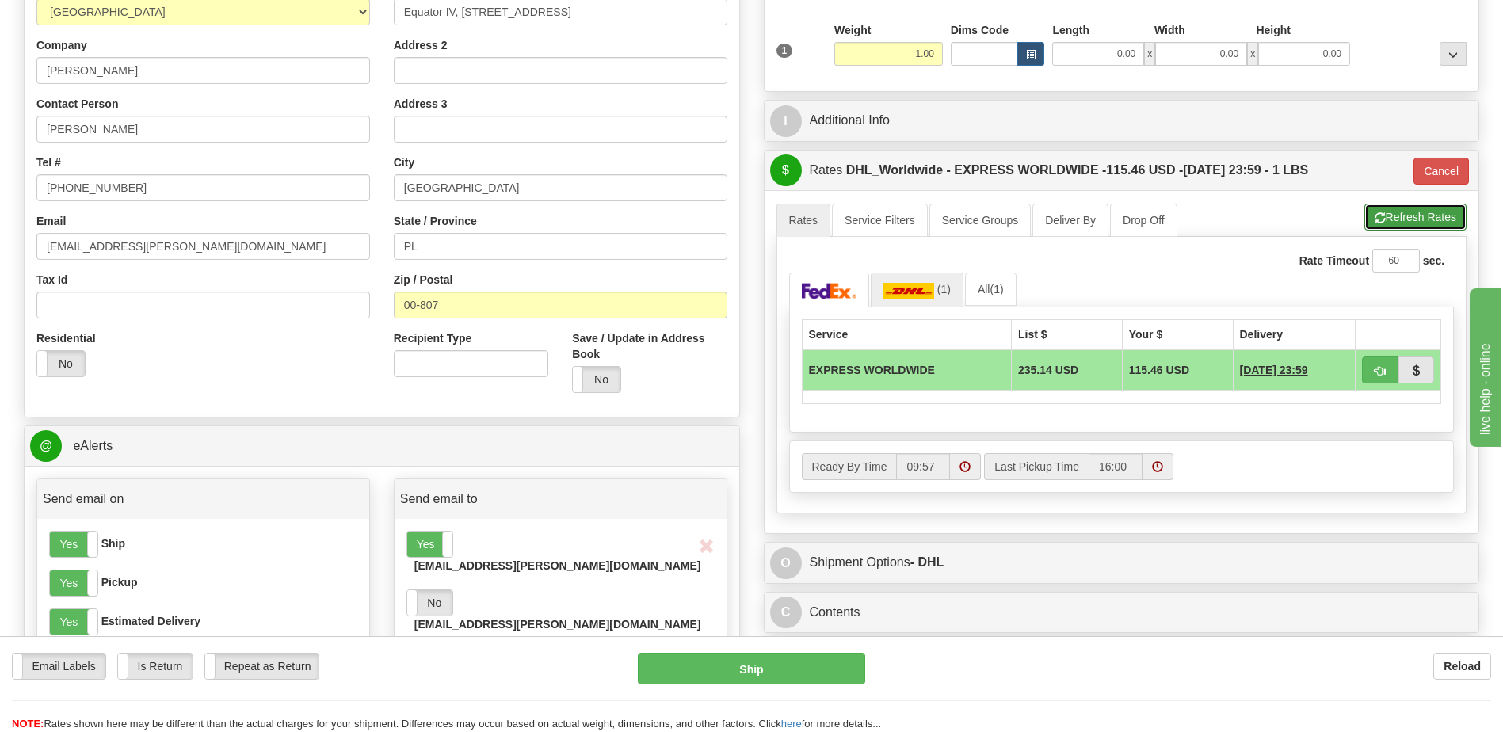
click at [1388, 222] on button "Refresh Rates" at bounding box center [1415, 217] width 102 height 27
type input "D"
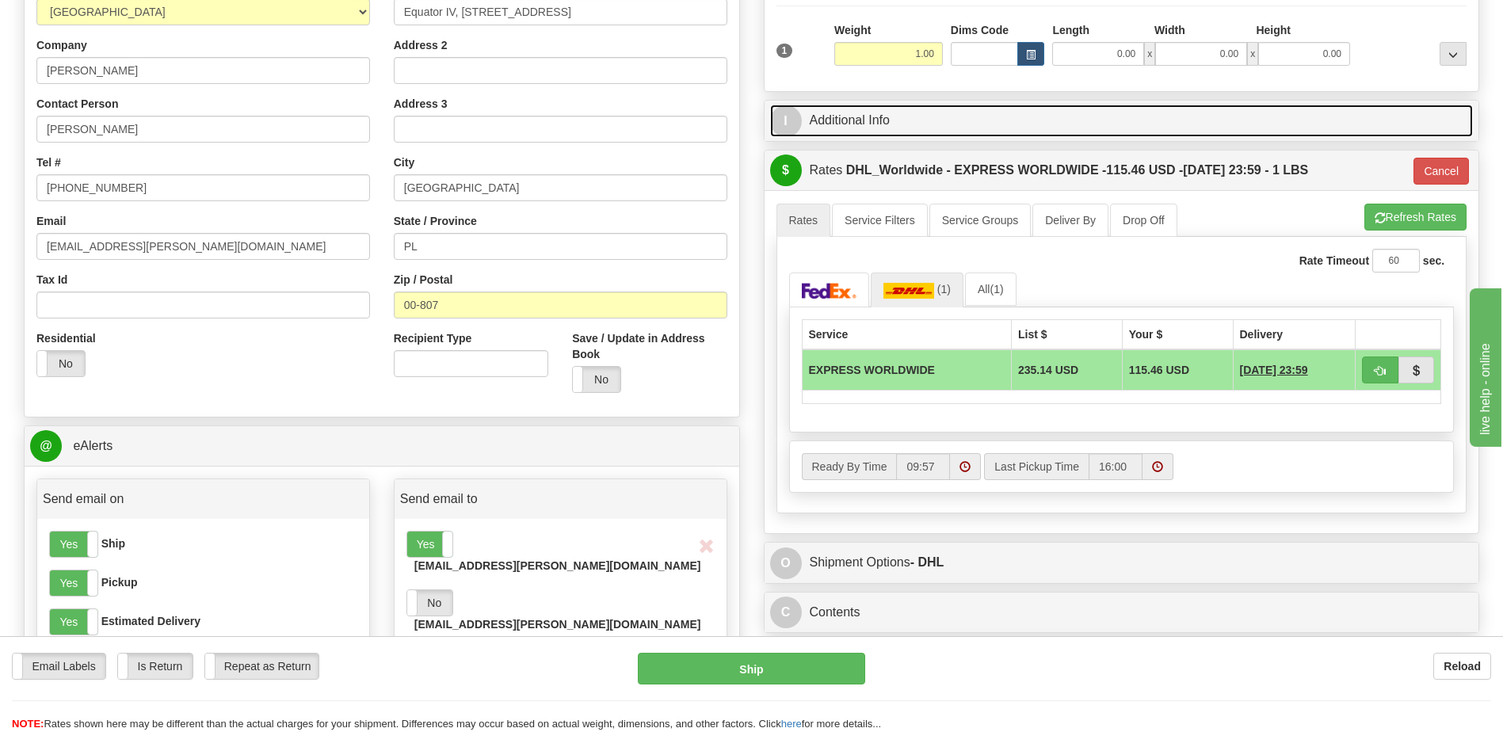
click at [851, 123] on link "I Additional Info" at bounding box center [1121, 121] width 703 height 32
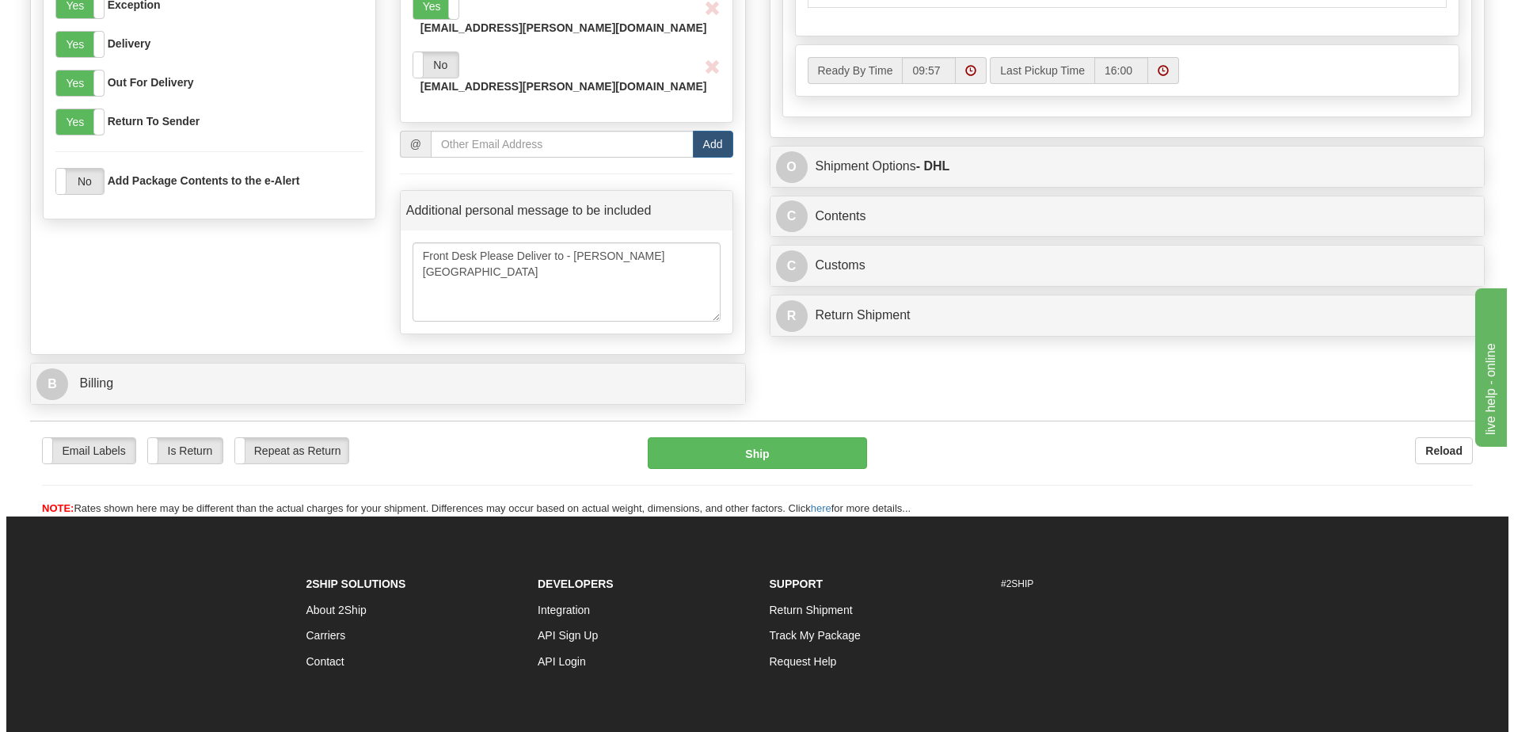
scroll to position [937, 0]
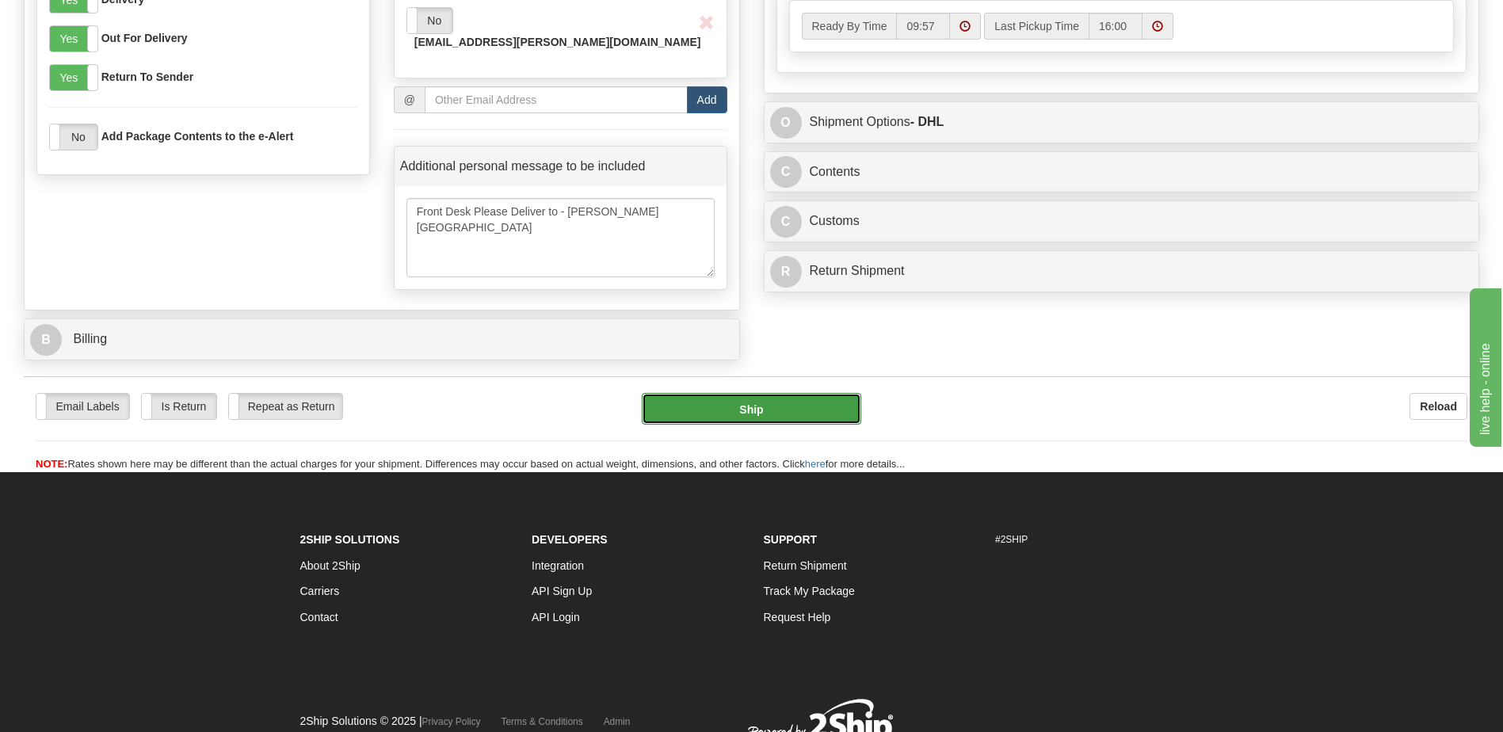
click at [777, 393] on button "Ship" at bounding box center [751, 409] width 219 height 32
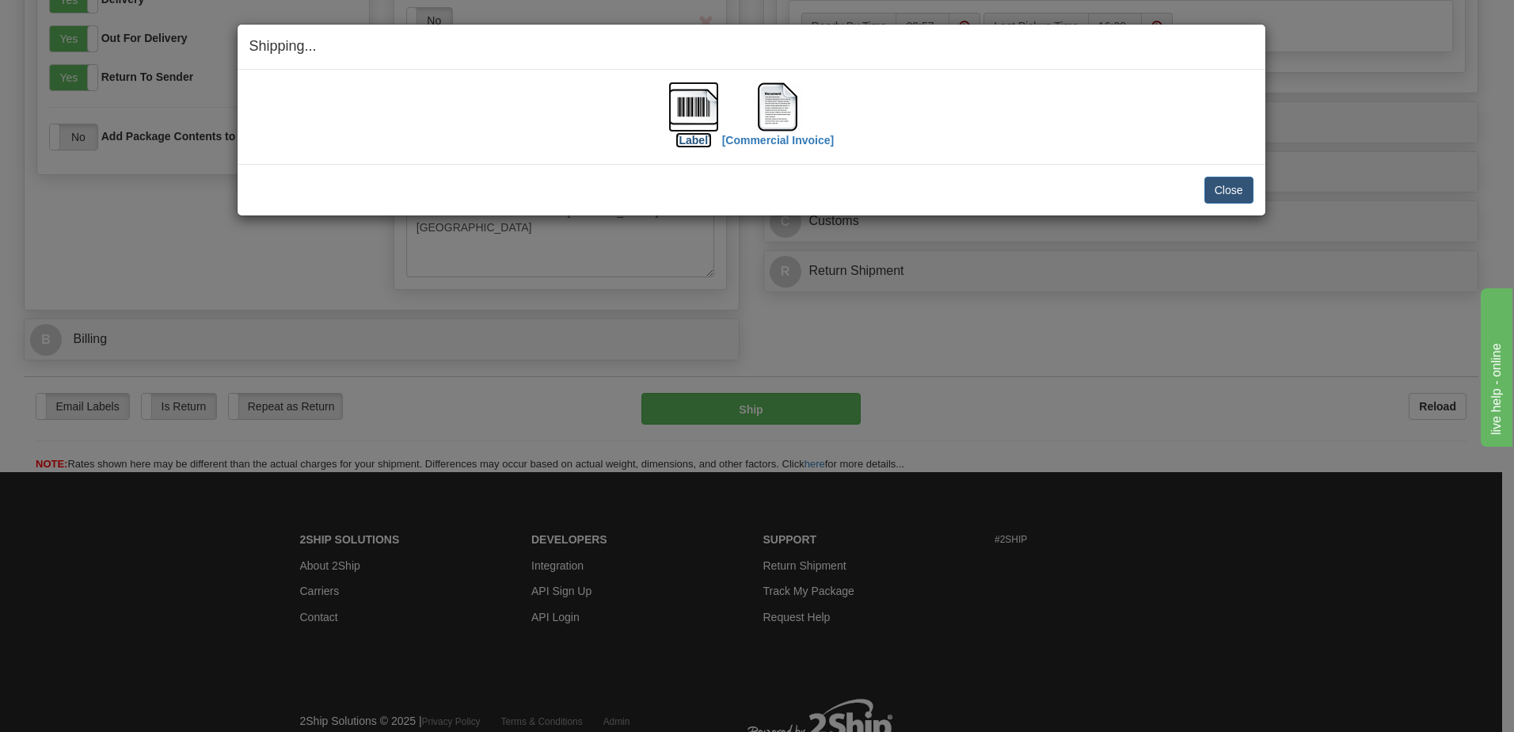
click at [688, 145] on label "[Label]" at bounding box center [694, 140] width 36 height 16
click at [767, 141] on label "[Commercial Invoice]" at bounding box center [778, 140] width 112 height 16
